Goal: Navigation & Orientation: Understand site structure

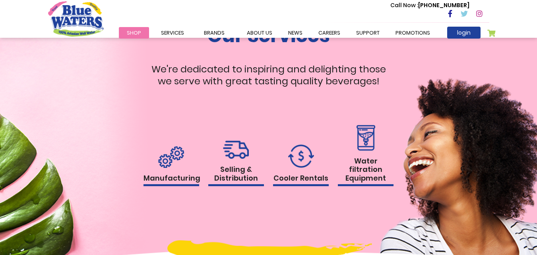
scroll to position [716, 0]
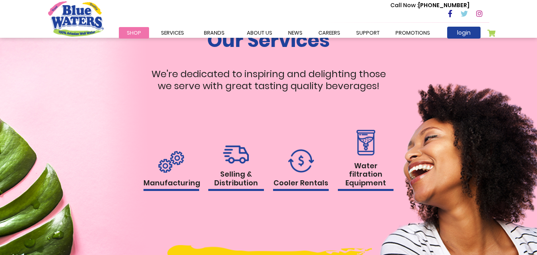
click at [363, 175] on h1 "Water filtration Equipment" at bounding box center [366, 176] width 56 height 30
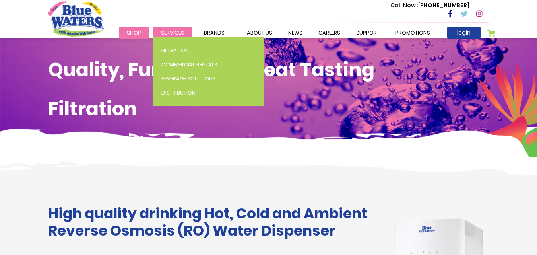
click at [176, 33] on span "Services" at bounding box center [172, 33] width 23 height 8
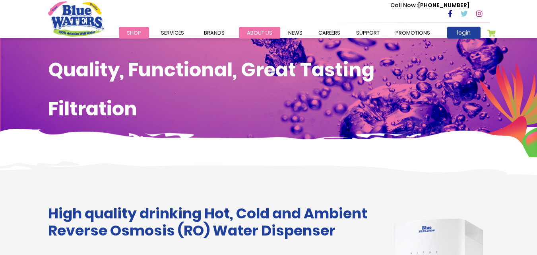
click at [243, 32] on link "about us" at bounding box center [259, 33] width 41 height 12
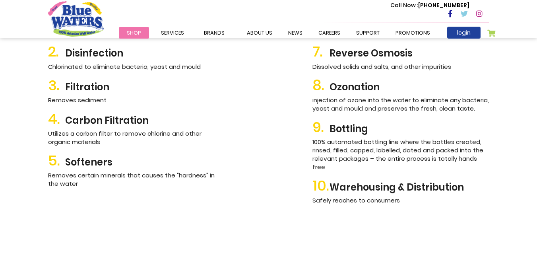
scroll to position [955, 0]
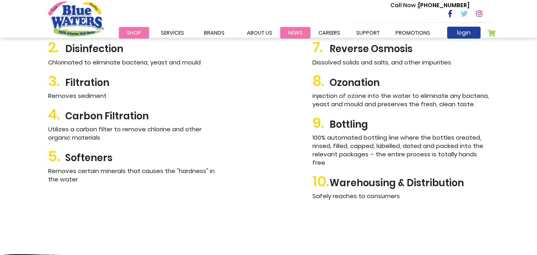
click at [290, 34] on link "News" at bounding box center [295, 33] width 30 height 12
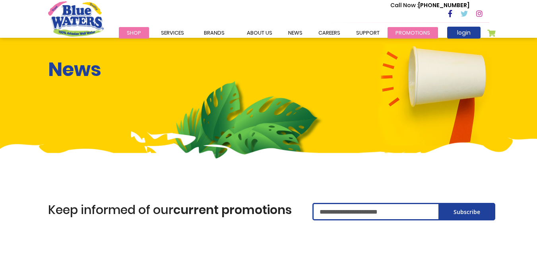
click at [409, 33] on link "Promotions" at bounding box center [413, 33] width 51 height 12
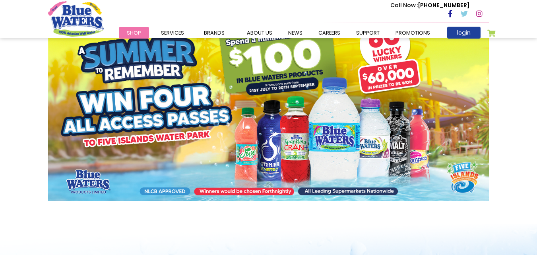
scroll to position [159, 0]
